Goal: Transaction & Acquisition: Purchase product/service

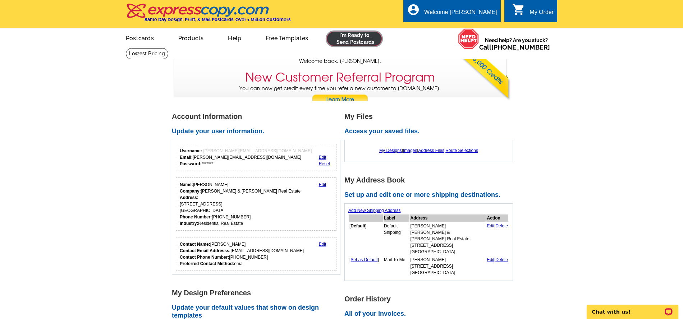
click at [334, 41] on link at bounding box center [354, 39] width 55 height 14
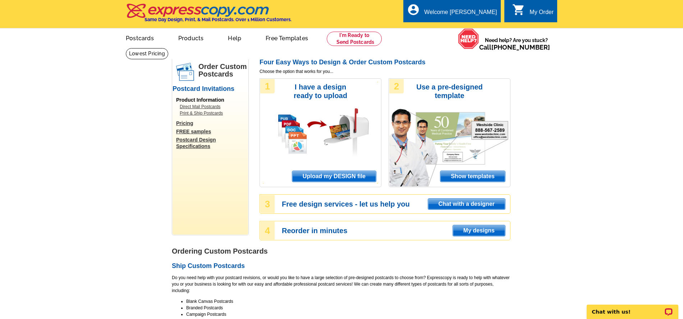
click at [322, 174] on span "Upload my DESIGN file" at bounding box center [334, 176] width 84 height 11
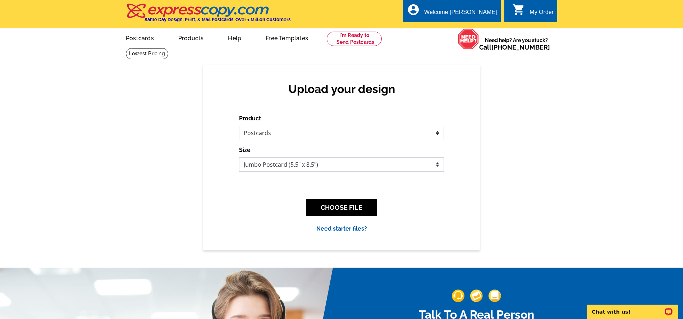
click at [263, 163] on select "Jumbo Postcard (5.5" x 8.5") Regular Postcard (4.25" x 5.6") Panoramic Postcard…" at bounding box center [341, 164] width 205 height 14
select select "1"
click at [239, 157] on select "Jumbo Postcard (5.5" x 8.5") Regular Postcard (4.25" x 5.6") Panoramic Postcard…" at bounding box center [341, 164] width 205 height 14
click at [321, 206] on button "CHOOSE FILE" at bounding box center [341, 207] width 71 height 17
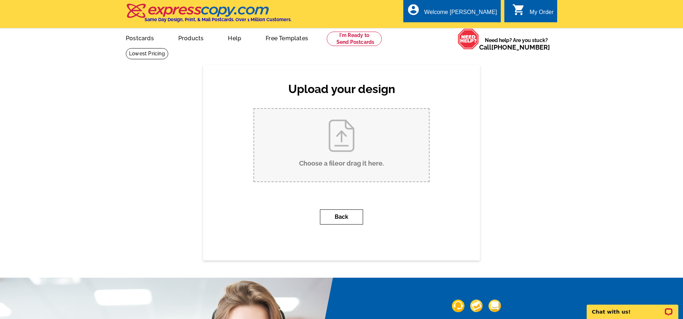
click at [339, 217] on button "Back" at bounding box center [341, 216] width 43 height 15
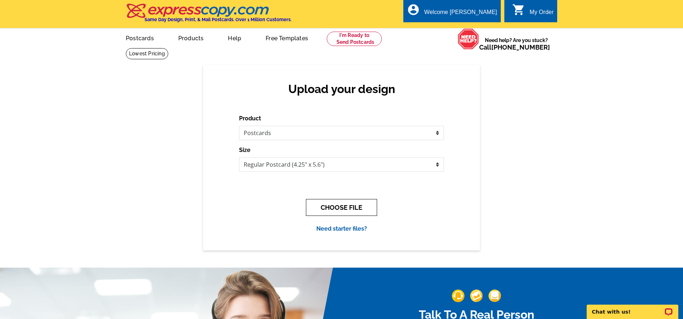
click at [332, 204] on button "CHOOSE FILE" at bounding box center [341, 207] width 71 height 17
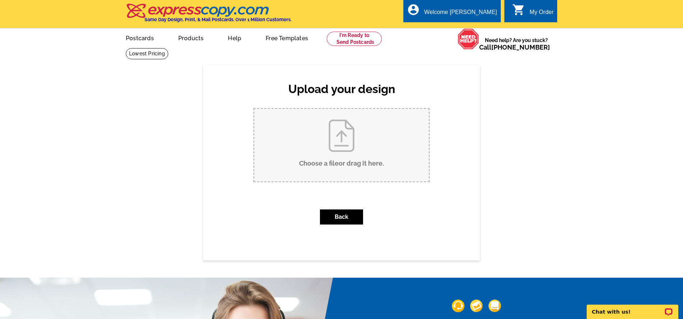
click at [315, 143] on input "Choose a file or drag it here ." at bounding box center [341, 145] width 175 height 73
type input "C:\fakepath\2025 Jackolantern-BA Colonial.pdf"
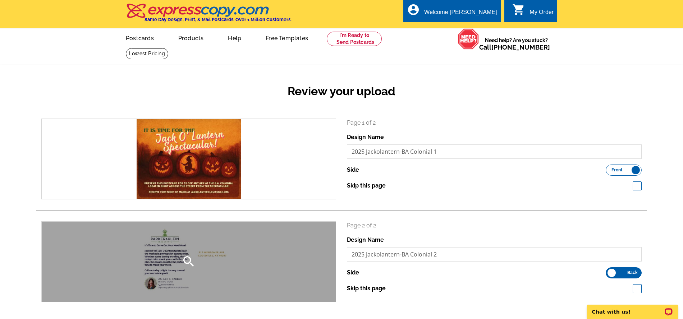
click at [184, 251] on div "search" at bounding box center [189, 262] width 294 height 80
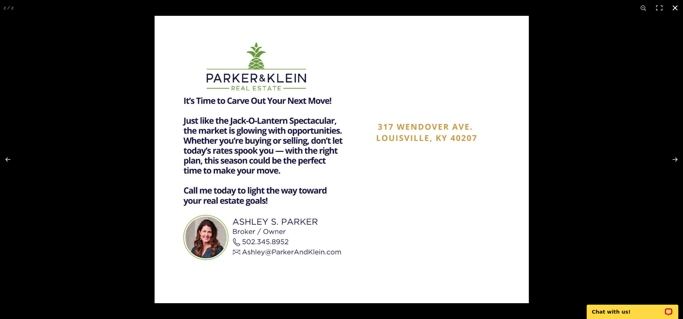
click at [550, 152] on div at bounding box center [495, 175] width 683 height 319
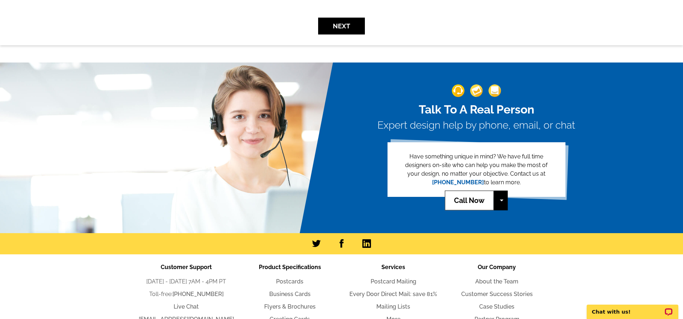
scroll to position [90, 0]
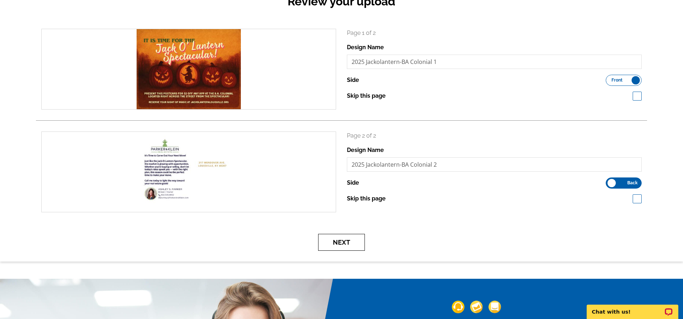
click at [349, 246] on button "Next" at bounding box center [341, 242] width 47 height 17
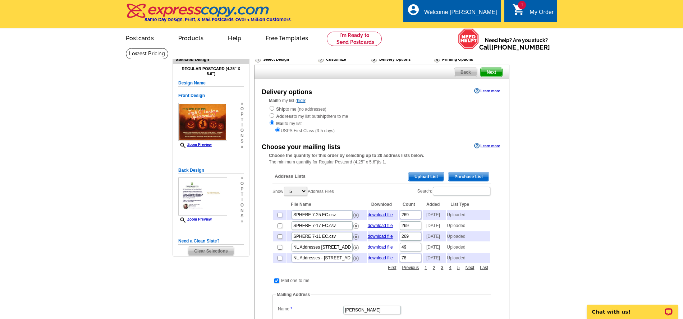
click at [132, 107] on main "Need Help? call 800-260-5887, chat with support, or have our designers make som…" at bounding box center [341, 282] width 683 height 469
drag, startPoint x: 132, startPoint y: 107, endPoint x: 234, endPoint y: 273, distance: 195.0
click at [234, 273] on main "Need Help? call 800-260-5887, chat with support, or have our designers make som…" at bounding box center [341, 282] width 683 height 469
click at [119, 196] on main "Need Help? call 800-260-5887, chat with support, or have our designers make som…" at bounding box center [341, 282] width 683 height 469
click at [421, 176] on span "Upload List" at bounding box center [426, 176] width 36 height 9
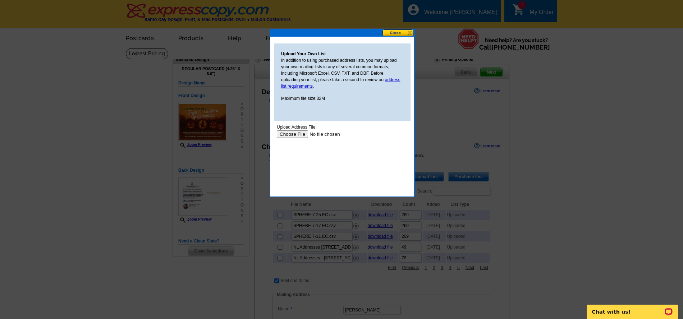
click at [287, 130] on input "file" at bounding box center [322, 134] width 91 height 8
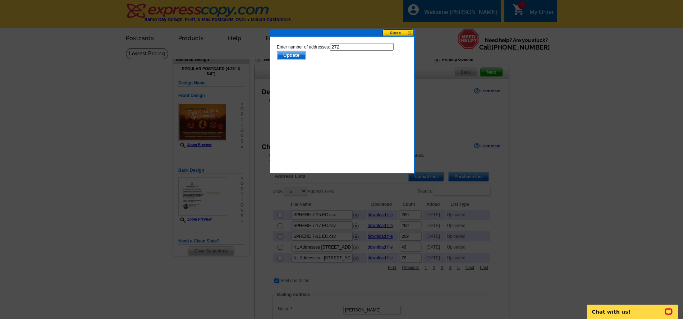
click at [290, 54] on span "Update" at bounding box center [291, 55] width 28 height 9
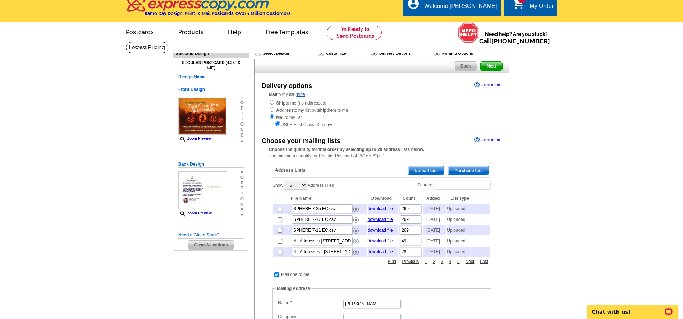
scroll to position [172, 0]
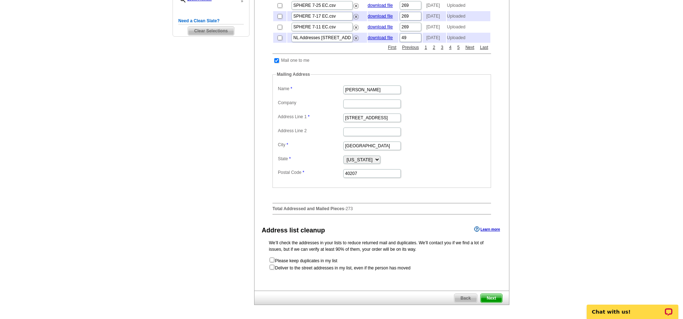
scroll to position [256, 0]
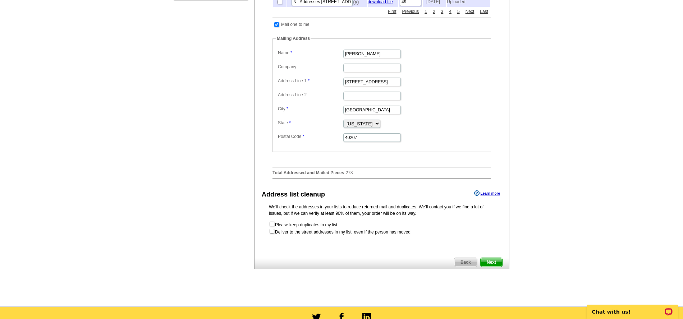
click at [499, 267] on span "Next" at bounding box center [491, 262] width 22 height 9
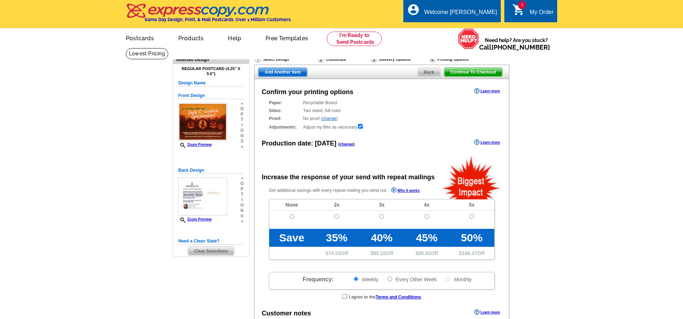
radio input "false"
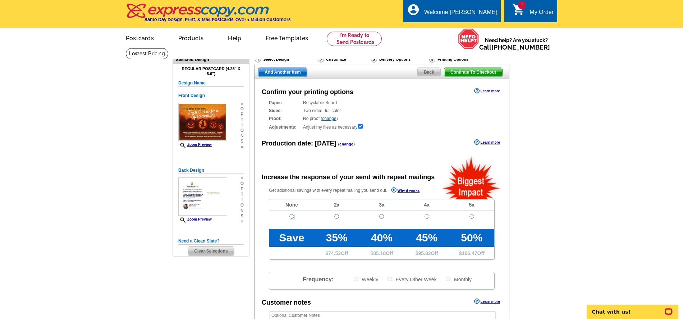
click at [290, 217] on input "radio" at bounding box center [291, 216] width 5 height 5
radio input "true"
click at [460, 72] on span "Continue To Checkout" at bounding box center [473, 72] width 58 height 9
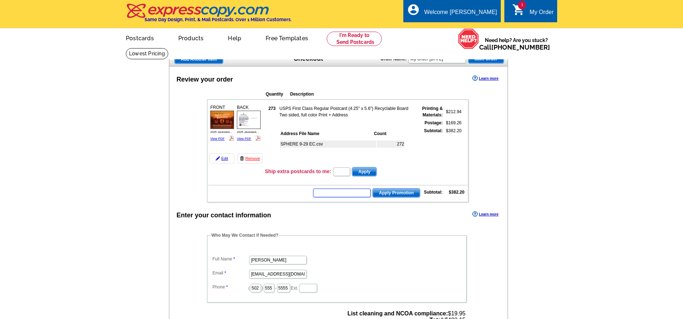
click at [347, 197] on input "text" at bounding box center [341, 193] width 57 height 9
click at [345, 197] on input "text" at bounding box center [341, 193] width 57 height 9
type input "HURRY40"
click at [396, 197] on span "Apply Promotion" at bounding box center [396, 193] width 47 height 9
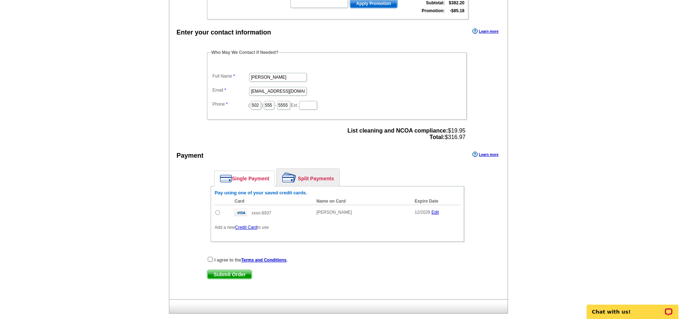
scroll to position [207, 0]
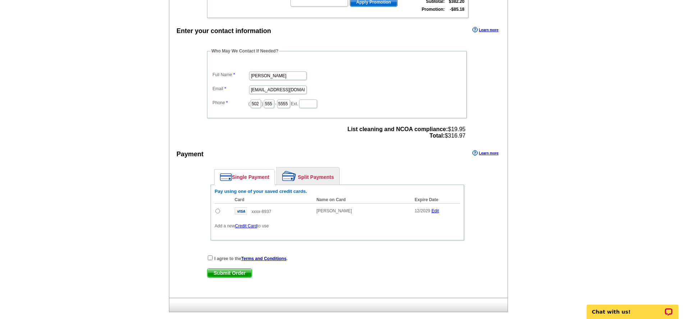
click at [217, 213] on input "radio" at bounding box center [217, 211] width 5 height 5
radio input "true"
click at [209, 260] on input "checkbox" at bounding box center [210, 257] width 5 height 5
checkbox input "true"
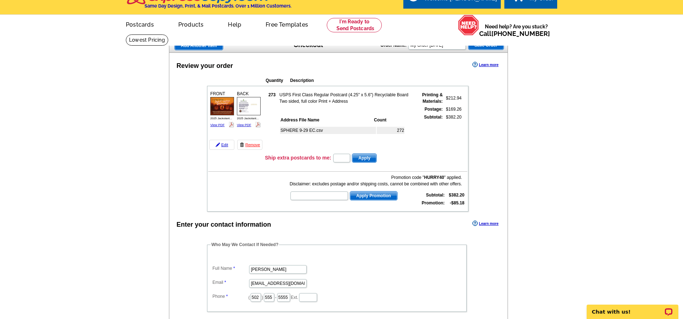
scroll to position [0, 0]
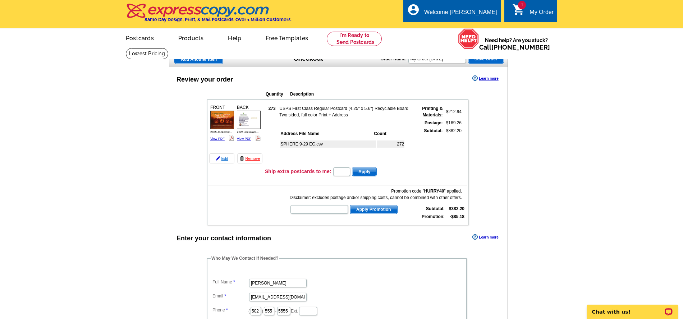
click at [225, 158] on link "Edit" at bounding box center [221, 158] width 25 height 10
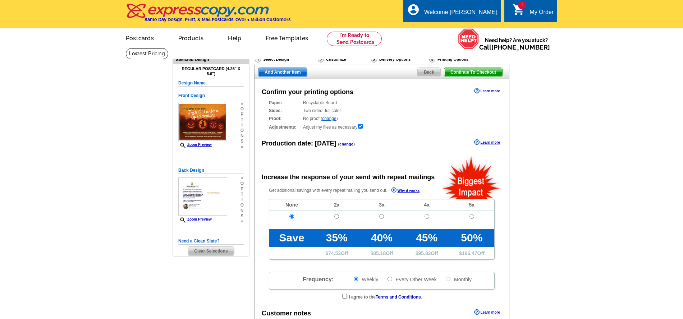
radio input "false"
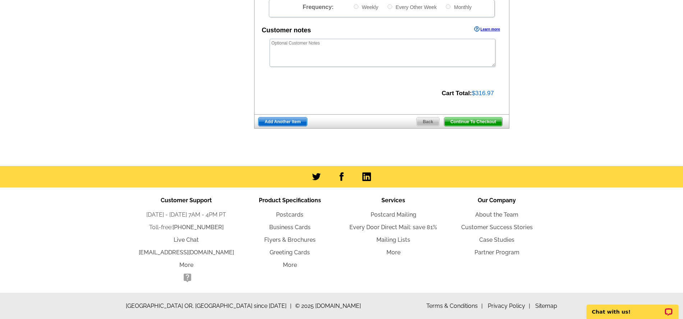
scroll to position [274, 0]
click at [489, 119] on span "Continue To Checkout" at bounding box center [473, 121] width 58 height 9
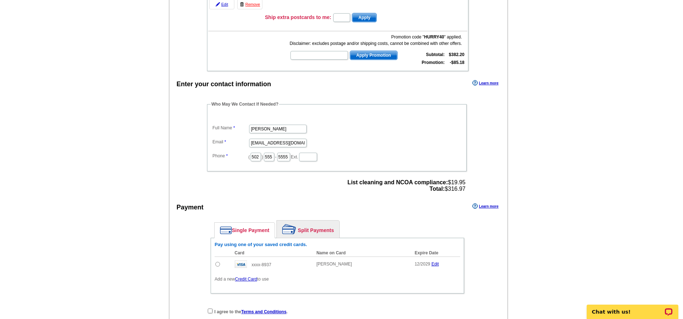
scroll to position [177, 0]
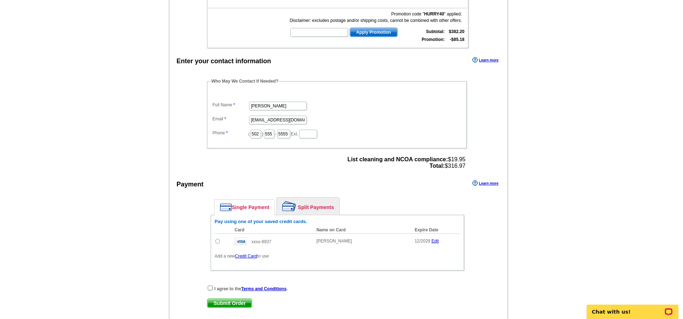
click at [216, 244] on input "radio" at bounding box center [217, 241] width 5 height 5
radio input "true"
click at [211, 290] on input "checkbox" at bounding box center [210, 288] width 5 height 5
checkbox input "true"
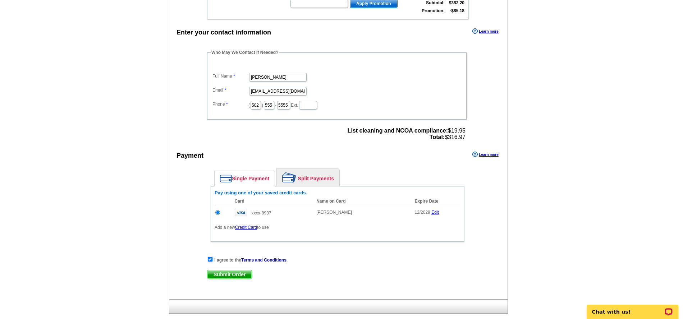
scroll to position [214, 0]
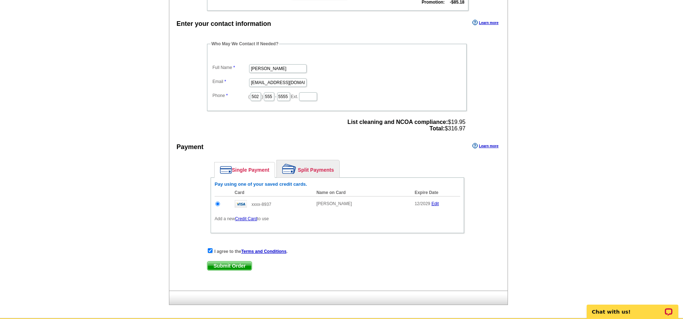
click at [236, 270] on span "Submit Order" at bounding box center [229, 266] width 44 height 9
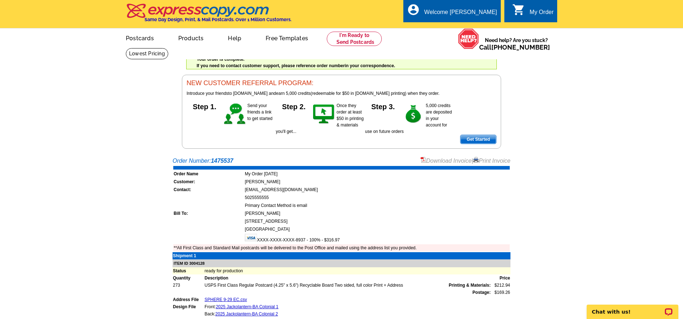
click at [475, 162] on img at bounding box center [476, 160] width 6 height 6
